Goal: Task Accomplishment & Management: Complete application form

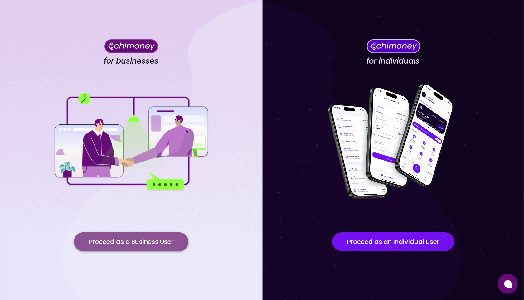
click at [141, 240] on button "Proceed as a Business User" at bounding box center [131, 241] width 114 height 19
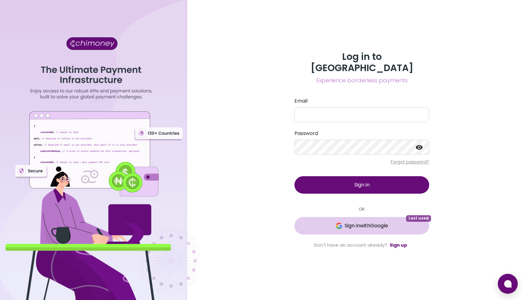
click at [348, 224] on button "Sign in with Google Last used" at bounding box center [361, 225] width 135 height 17
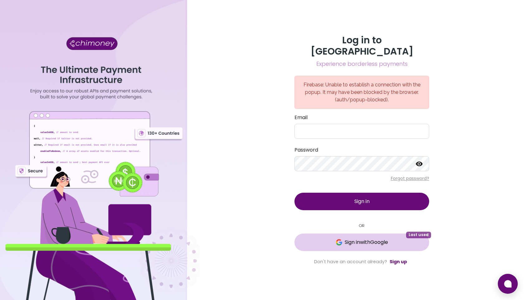
click at [348, 240] on span "Sign in with Google" at bounding box center [366, 242] width 43 height 7
click at [360, 239] on span "Sign in with Google" at bounding box center [366, 242] width 43 height 7
click at [498, 61] on div "Log in to Chimoney Experience borderless payments Firebase: The popup has been …" at bounding box center [362, 150] width 324 height 300
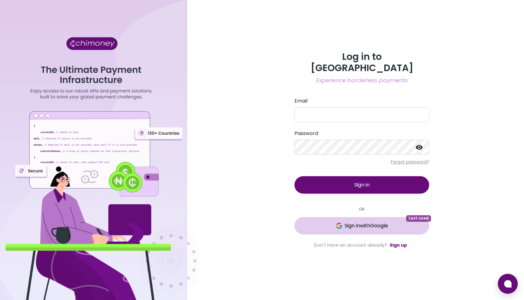
click at [345, 222] on span "Sign in with Google" at bounding box center [366, 225] width 43 height 7
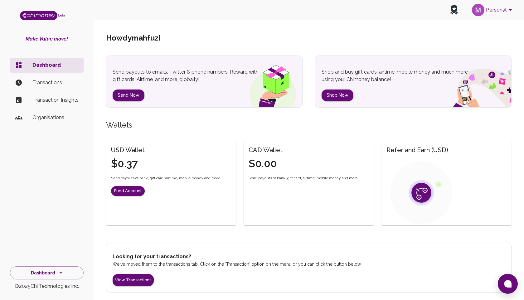
click at [46, 78] on li "Transactions" at bounding box center [47, 82] width 74 height 15
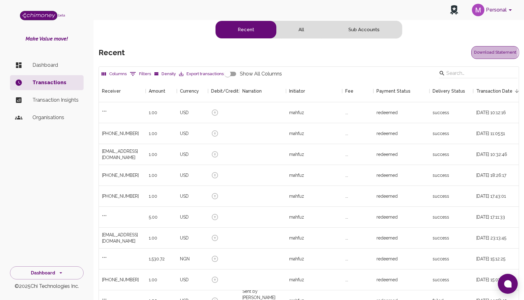
click at [482, 53] on button "Download Statement" at bounding box center [495, 52] width 48 height 13
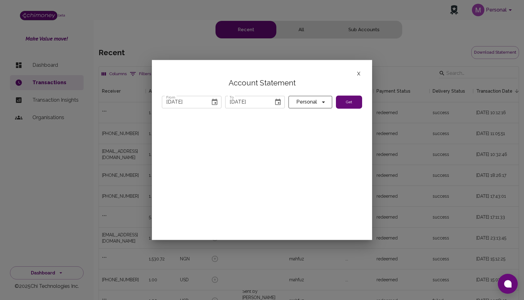
click at [213, 100] on icon "Choose date, selected date is Jul 31, 2025" at bounding box center [215, 102] width 6 height 6
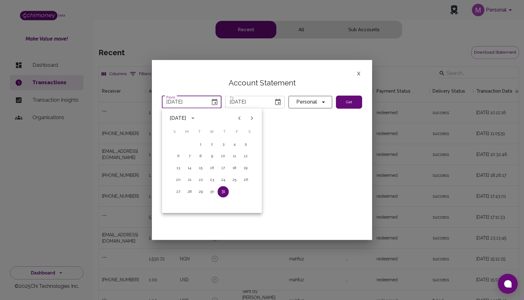
click at [253, 117] on icon "Next month" at bounding box center [251, 117] width 7 height 7
click at [251, 119] on icon "Next month" at bounding box center [252, 118] width 2 height 4
click at [188, 144] on button "1" at bounding box center [189, 144] width 11 height 11
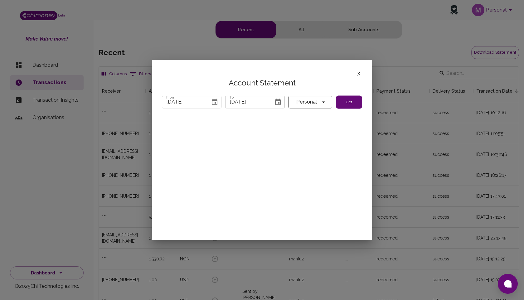
click at [345, 104] on button "Get" at bounding box center [349, 101] width 26 height 13
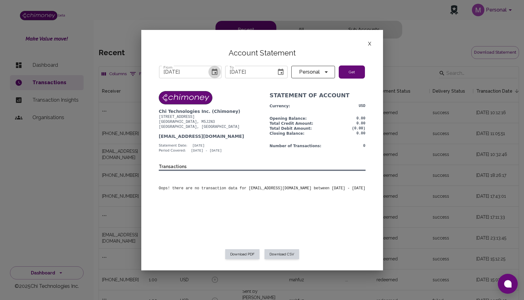
click at [213, 71] on icon "Choose date, selected date is Sep 1, 2025" at bounding box center [214, 71] width 7 height 7
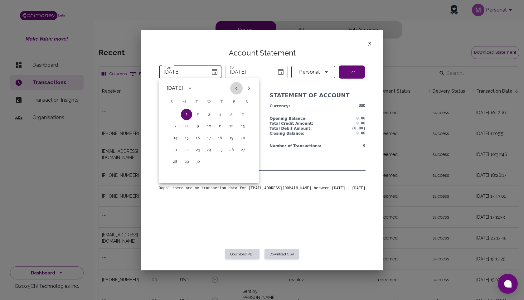
click at [237, 85] on icon "Previous month" at bounding box center [236, 88] width 7 height 7
click at [231, 115] on button "1" at bounding box center [231, 114] width 11 height 11
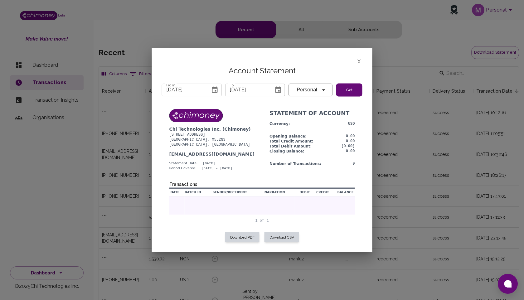
click at [344, 89] on button "Get" at bounding box center [349, 89] width 26 height 13
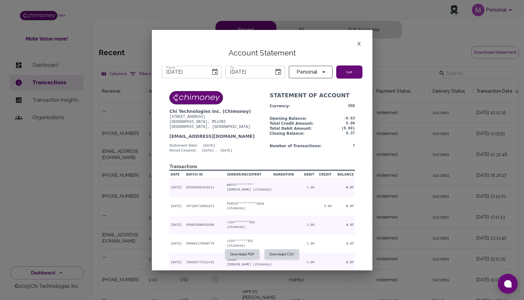
click at [217, 72] on icon "Choose date, selected date is Aug 1, 2025" at bounding box center [215, 72] width 6 height 6
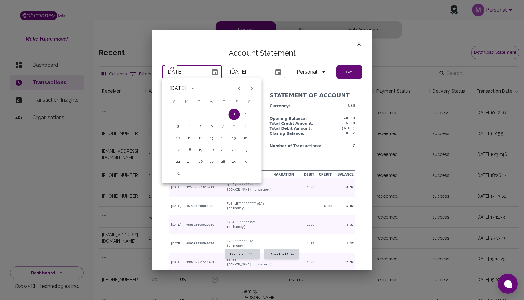
click at [239, 88] on icon "Previous month" at bounding box center [239, 88] width 2 height 4
click at [239, 89] on icon "Previous month" at bounding box center [239, 88] width 2 height 4
click at [237, 90] on icon "Previous month" at bounding box center [238, 88] width 7 height 7
click at [222, 112] on button "1" at bounding box center [222, 114] width 11 height 11
type input "[DATE]"
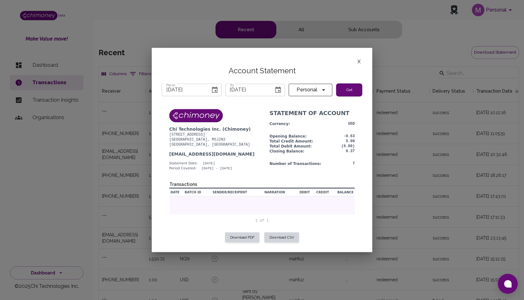
click at [340, 91] on button "Get" at bounding box center [349, 89] width 26 height 13
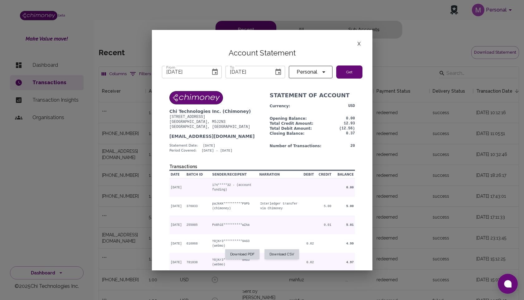
click at [358, 43] on button "X" at bounding box center [358, 44] width 7 height 8
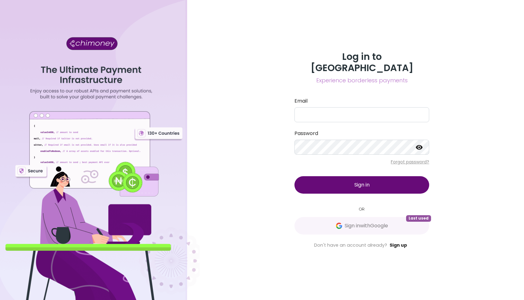
click at [395, 242] on link "Sign up" at bounding box center [397, 245] width 17 height 6
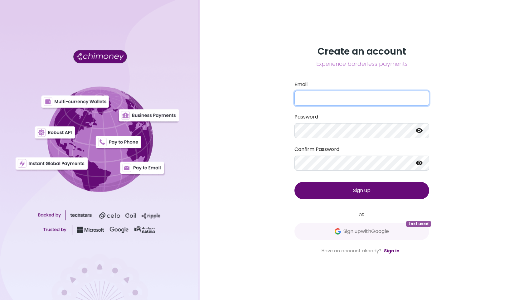
click at [330, 99] on input "Email" at bounding box center [361, 98] width 135 height 15
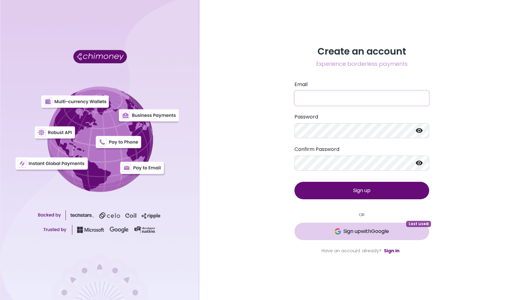
click at [367, 231] on span "Sign up with Google" at bounding box center [366, 231] width 46 height 7
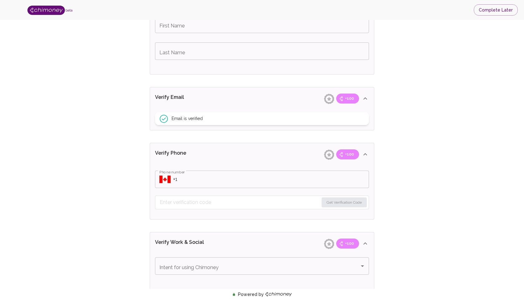
scroll to position [173, 0]
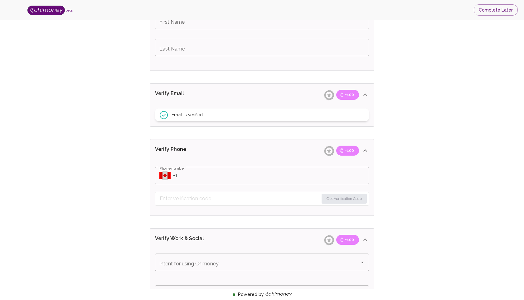
click at [165, 174] on icon "Select country" at bounding box center [164, 175] width 11 height 7
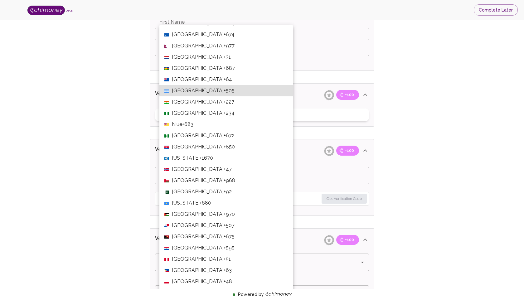
scroll to position [1588, 0]
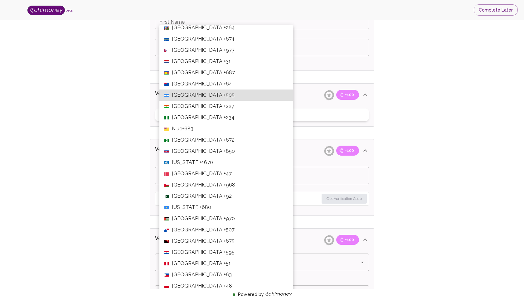
click at [224, 118] on span "+234" at bounding box center [229, 117] width 11 height 7
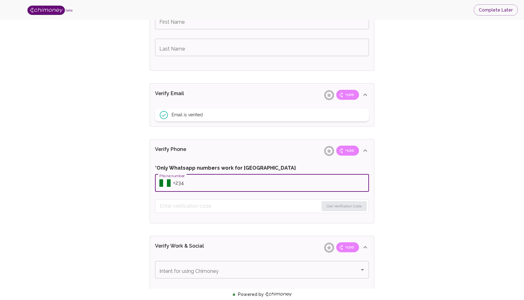
click at [228, 185] on input "Phone number" at bounding box center [271, 182] width 196 height 17
click at [342, 205] on button "Get Verification Code" at bounding box center [343, 206] width 45 height 10
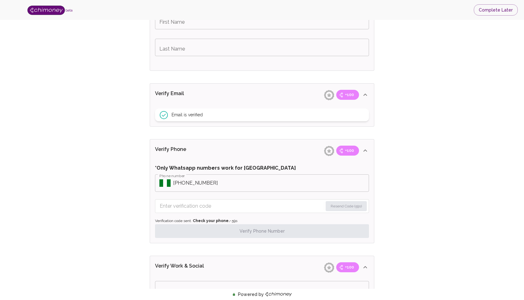
click at [244, 207] on input "Enter verification code" at bounding box center [241, 206] width 163 height 10
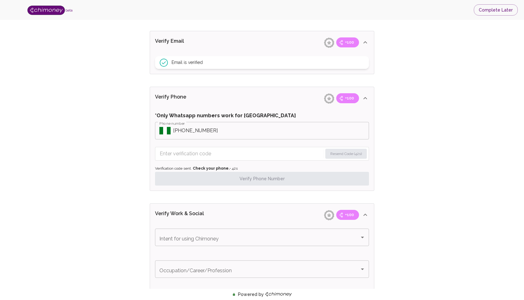
scroll to position [232, 0]
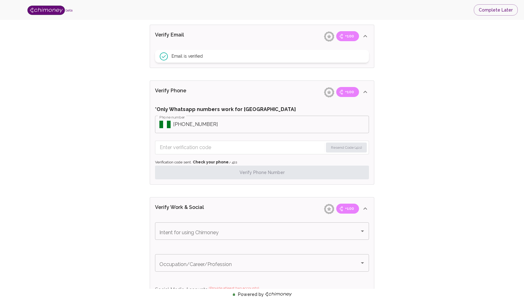
click at [195, 147] on input "Enter verification code" at bounding box center [241, 147] width 163 height 10
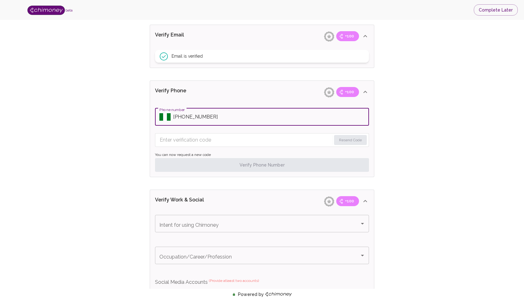
click at [183, 117] on input "Phone number" at bounding box center [271, 116] width 196 height 17
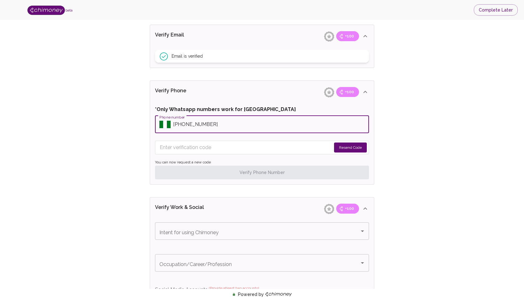
type input "[PHONE_NUMBER]"
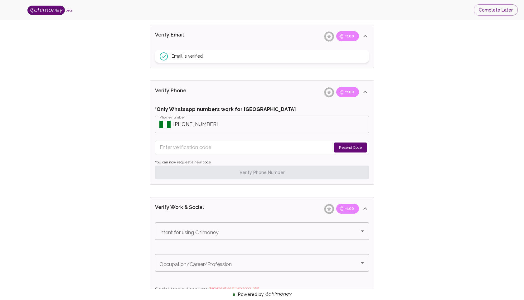
click at [343, 147] on button "Resend Code" at bounding box center [350, 147] width 33 height 10
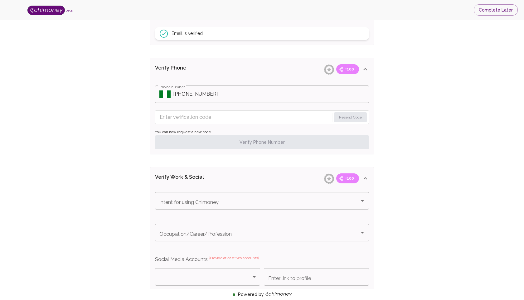
scroll to position [256, 0]
